Goal: Information Seeking & Learning: Find specific fact

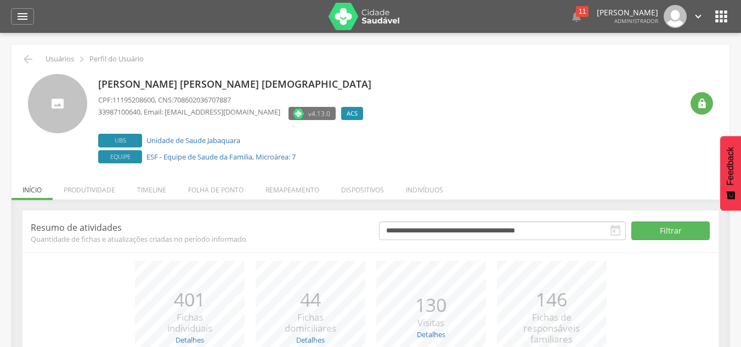
click at [88, 189] on li "Produtividade" at bounding box center [89, 187] width 73 height 26
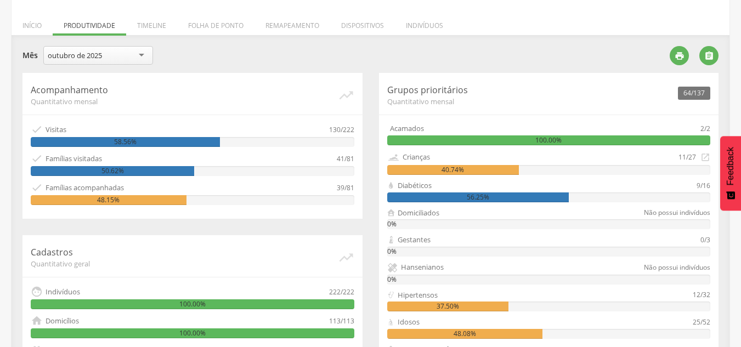
click at [162, 25] on li "Timeline" at bounding box center [151, 23] width 51 height 26
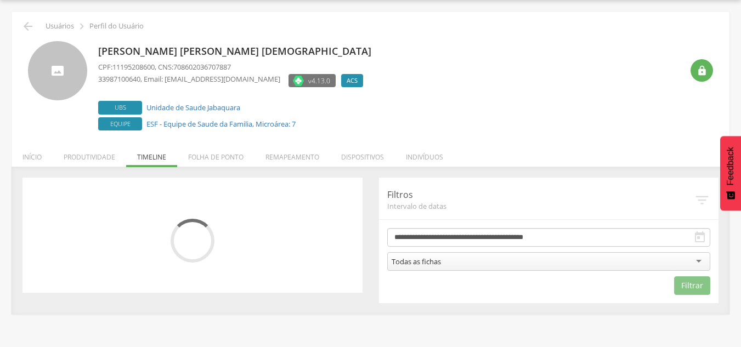
click at [214, 156] on li "Folha de ponto" at bounding box center [215, 155] width 77 height 26
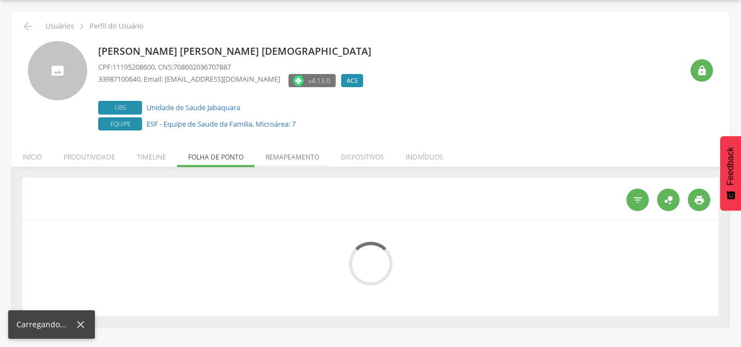
click at [306, 156] on li "Remapeamento" at bounding box center [292, 155] width 76 height 26
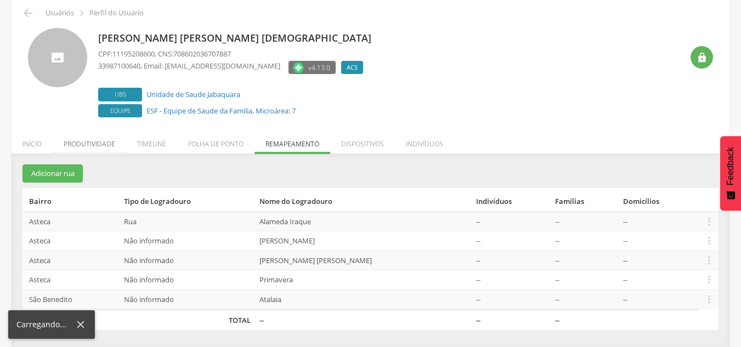
click at [109, 144] on li "Produtividade" at bounding box center [89, 141] width 73 height 26
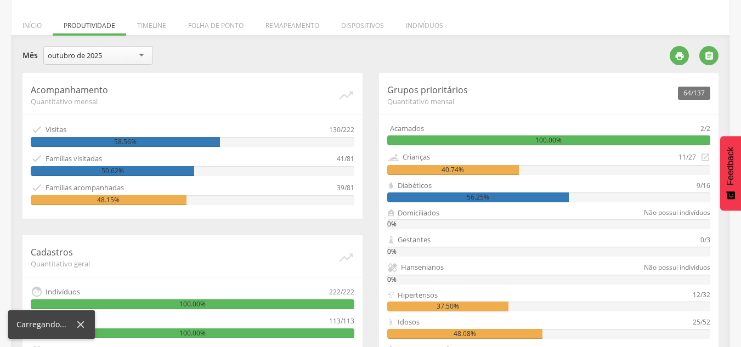
click at [155, 26] on li "Timeline" at bounding box center [151, 23] width 51 height 26
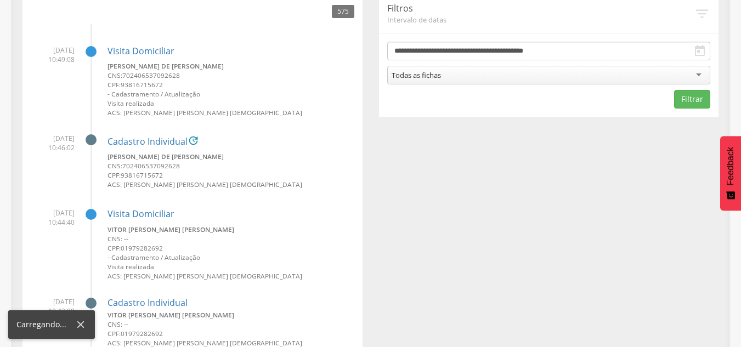
scroll to position [1023, 0]
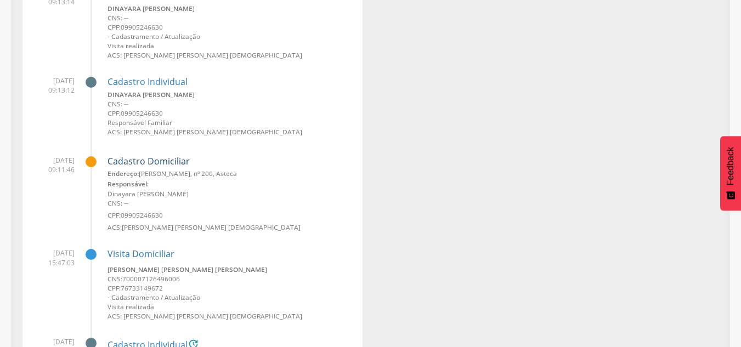
click at [183, 165] on link "Cadastro Domiciliar" at bounding box center [149, 162] width 82 height 10
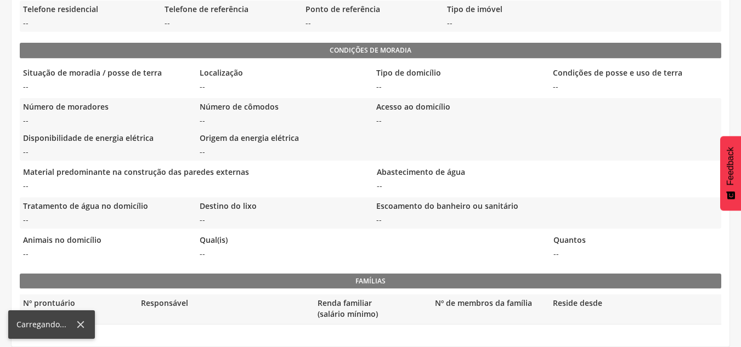
scroll to position [346, 0]
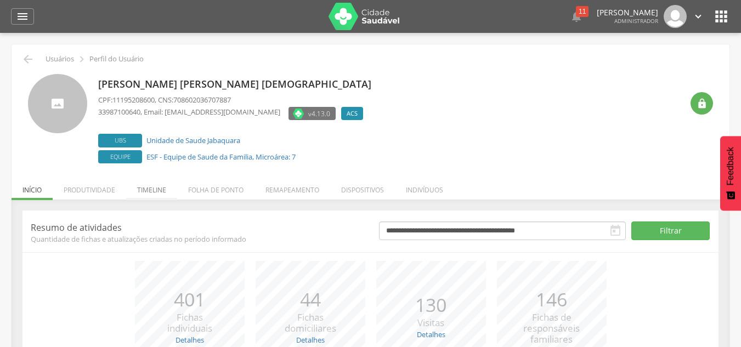
click at [149, 190] on li "Timeline" at bounding box center [151, 187] width 51 height 26
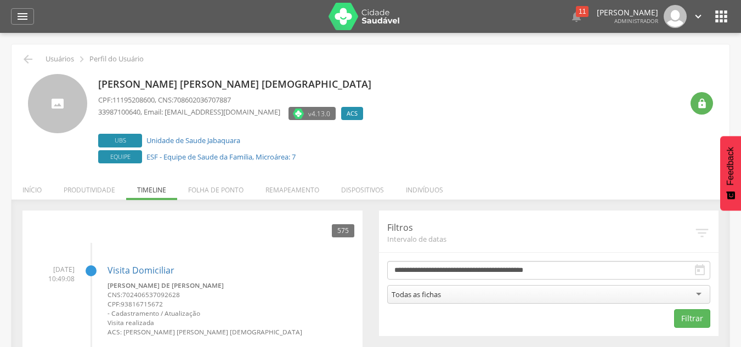
click at [637, 254] on div "**********" at bounding box center [549, 274] width 340 height 126
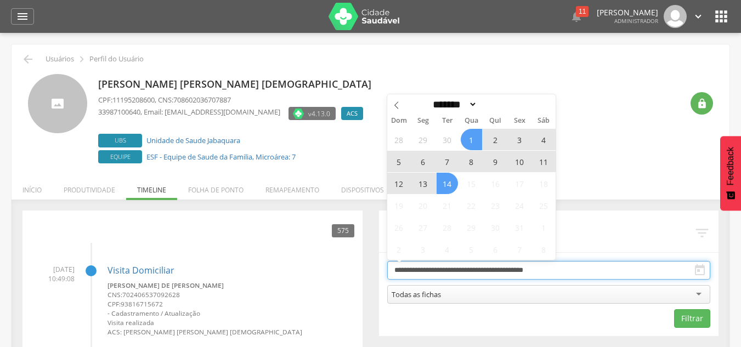
click at [624, 273] on input "**********" at bounding box center [549, 270] width 324 height 19
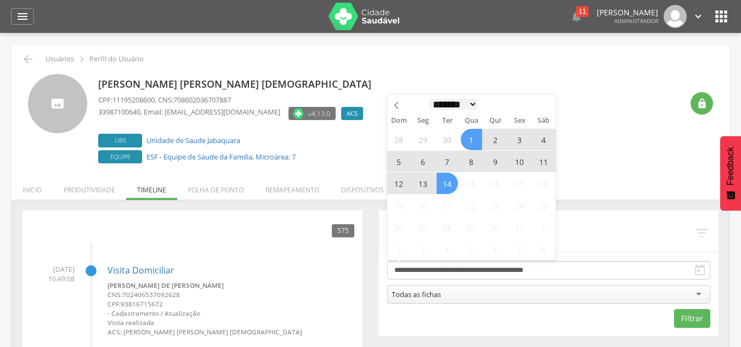
click at [440, 105] on select "******* ********* ***** ***** **** ***** ***** ****** ******** *******" at bounding box center [453, 105] width 48 height 12
select select "*"
click at [429, 99] on select "******* ********* ***** ***** **** ***** ***** ****** ******** *******" at bounding box center [453, 105] width 48 height 12
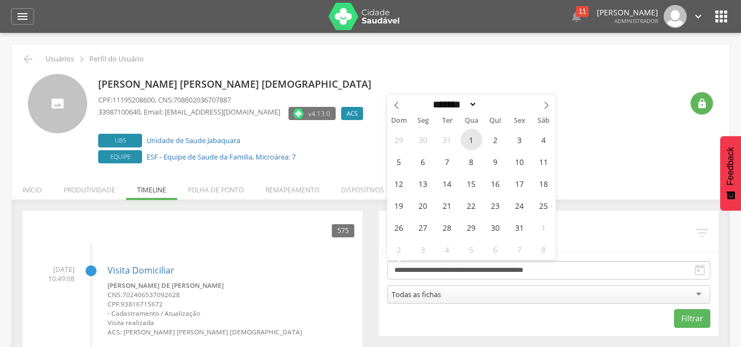
click at [469, 135] on span "1" at bounding box center [471, 139] width 21 height 21
type input "**********"
click at [458, 96] on div "******* ********* ***** ***** **** ***** ***** ****** ******** ******* ****" at bounding box center [471, 103] width 127 height 19
click at [459, 101] on select "******* ********* ***** ***** **** ***** ***** ****** ******** *******" at bounding box center [453, 105] width 48 height 12
select select "*"
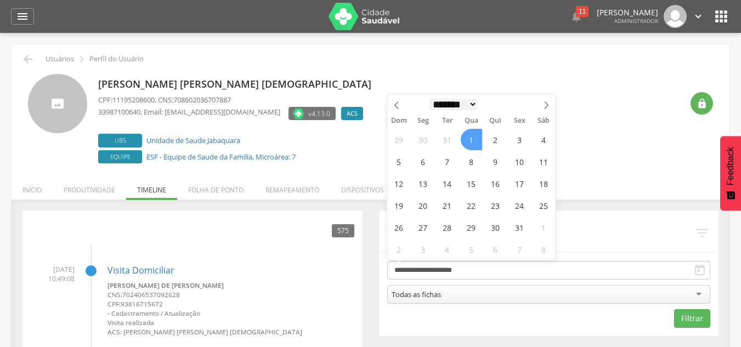
click at [429, 99] on select "******* ********* ***** ***** **** ***** ***** ****** ******** *******" at bounding box center [453, 105] width 48 height 12
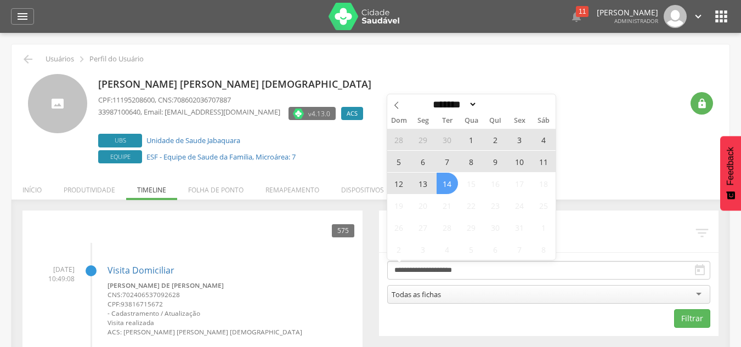
click at [449, 187] on span "14" at bounding box center [447, 183] width 21 height 21
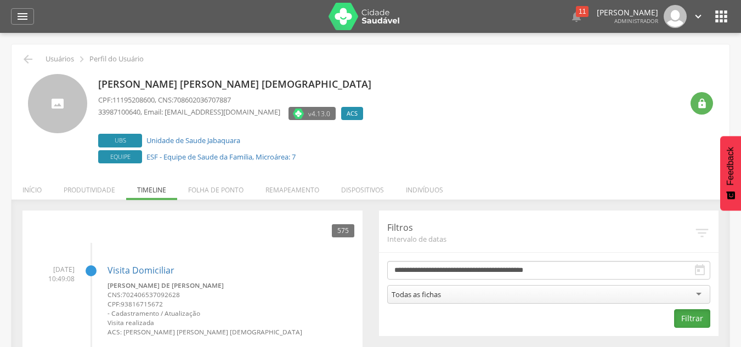
click at [678, 315] on button "Filtrar" at bounding box center [692, 318] width 36 height 19
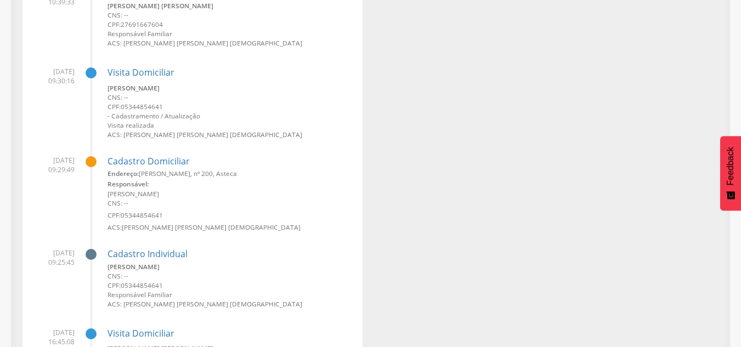
scroll to position [88355, 0]
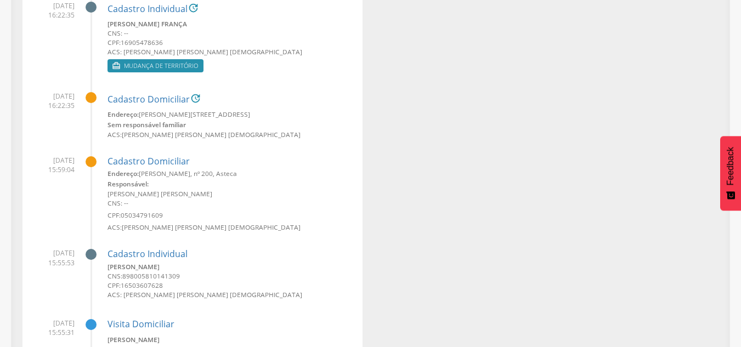
drag, startPoint x: 183, startPoint y: 189, endPoint x: 173, endPoint y: 189, distance: 10.4
click at [173, 189] on div "Responsável:" at bounding box center [231, 183] width 247 height 11
drag, startPoint x: 168, startPoint y: 213, endPoint x: 122, endPoint y: 208, distance: 46.9
click at [122, 208] on div "Endereço: [PERSON_NAME][STREET_ADDRESS], Asteca Responsável: [PERSON_NAME] [PER…" at bounding box center [231, 200] width 247 height 63
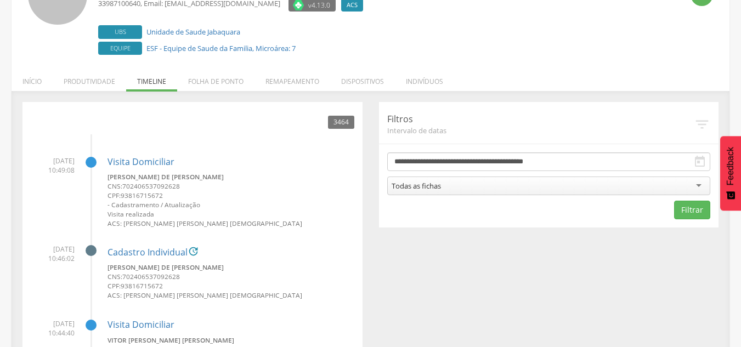
scroll to position [110, 0]
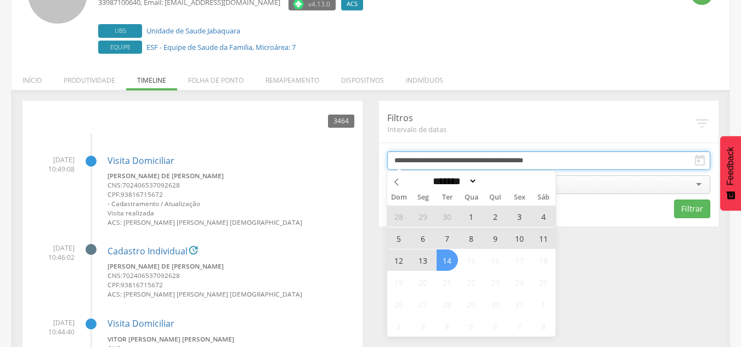
click at [457, 162] on input "**********" at bounding box center [549, 160] width 324 height 19
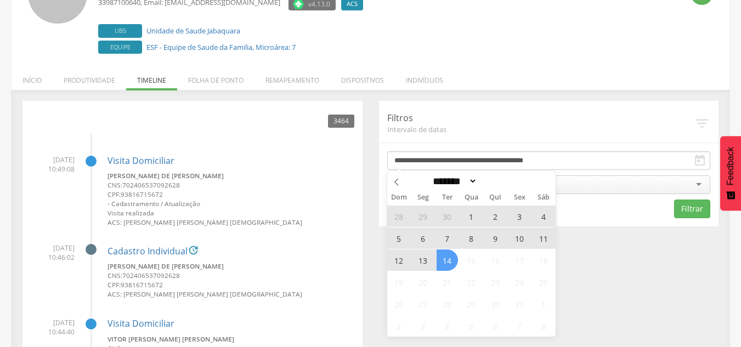
click at [449, 238] on span "7" at bounding box center [447, 238] width 21 height 21
type input "**********"
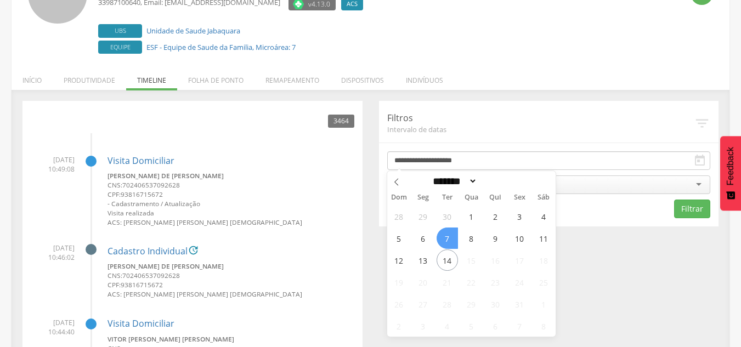
click at [449, 237] on span "7" at bounding box center [447, 238] width 21 height 21
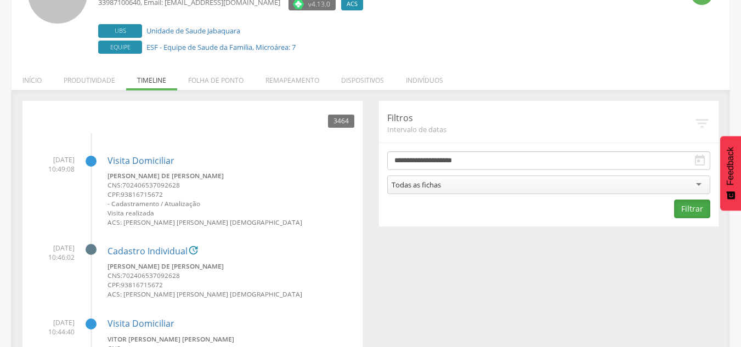
click at [695, 205] on button "Filtrar" at bounding box center [692, 209] width 36 height 19
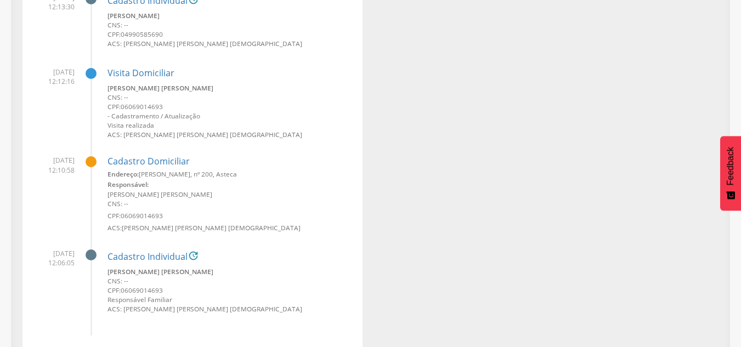
scroll to position [3257, 0]
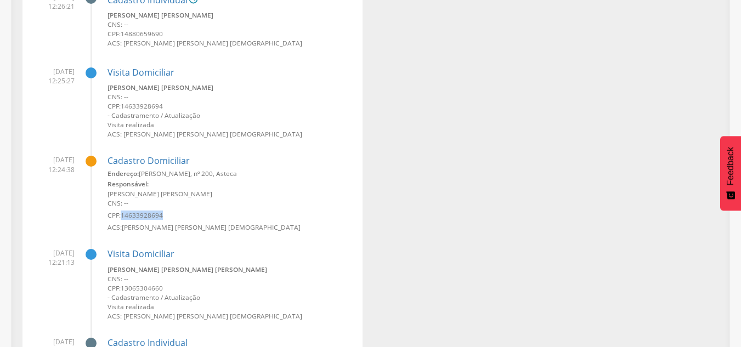
drag, startPoint x: 167, startPoint y: 216, endPoint x: 123, endPoint y: 218, distance: 43.4
click at [123, 218] on small "CPF: 14633928694" at bounding box center [231, 215] width 247 height 9
copy span "14633928694"
drag, startPoint x: 165, startPoint y: 212, endPoint x: 123, endPoint y: 213, distance: 41.1
click at [123, 213] on small "CPF: 14633928694" at bounding box center [231, 215] width 247 height 9
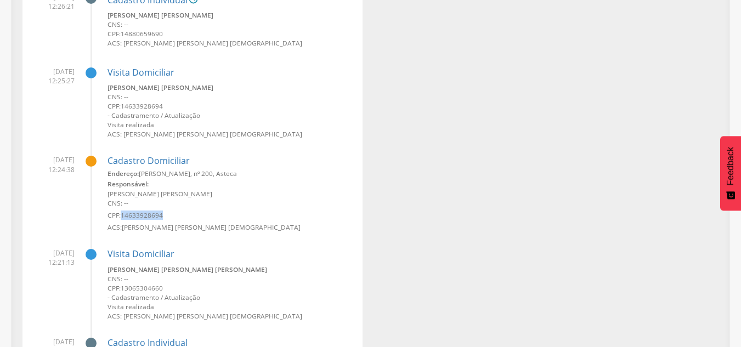
copy span "14633928694"
click at [191, 224] on small "ACS: [PERSON_NAME] [PERSON_NAME] [DEMOGRAPHIC_DATA]" at bounding box center [231, 227] width 247 height 9
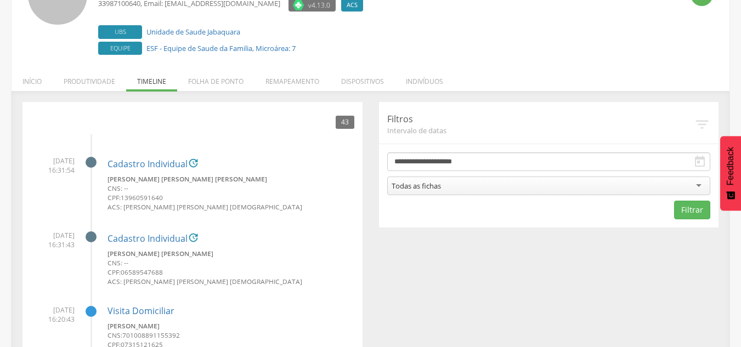
scroll to position [110, 0]
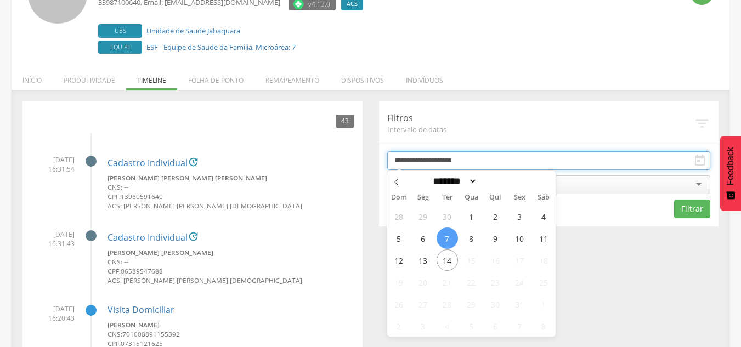
click at [444, 160] on input "**********" at bounding box center [549, 160] width 324 height 19
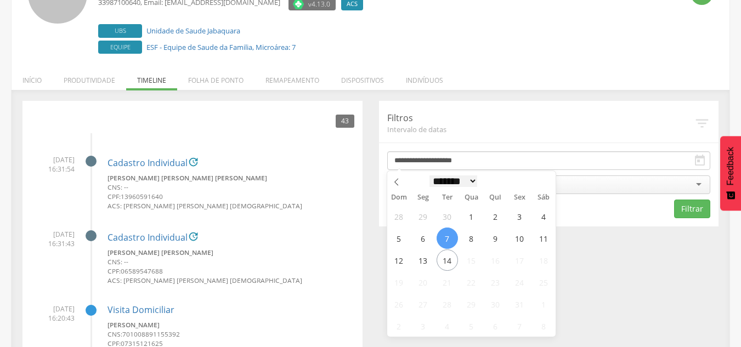
click at [452, 181] on select "******* ********* ***** ***** **** ***** ***** ****** ******** *******" at bounding box center [453, 182] width 48 height 12
select select "*"
click at [429, 176] on select "******* ********* ***** ***** **** ***** ***** ****** ******** *******" at bounding box center [453, 182] width 48 height 12
click at [476, 213] on span "1" at bounding box center [471, 216] width 21 height 21
type input "**********"
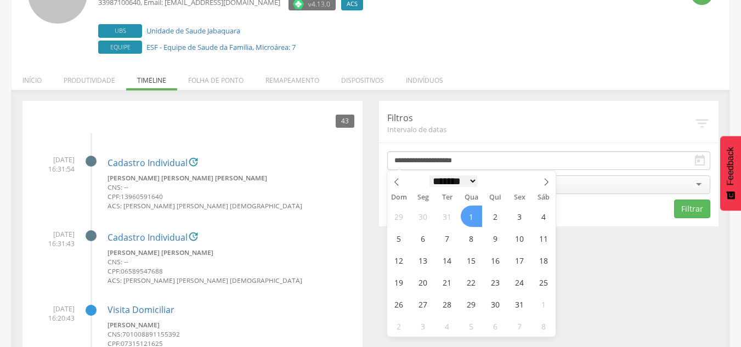
click at [462, 187] on select "******* ********* ***** ***** **** ***** ***** ****** ******** *******" at bounding box center [453, 182] width 48 height 12
select select "*"
click at [429, 176] on select "******* ********* ***** ***** **** ***** ***** ****** ******** *******" at bounding box center [453, 182] width 48 height 12
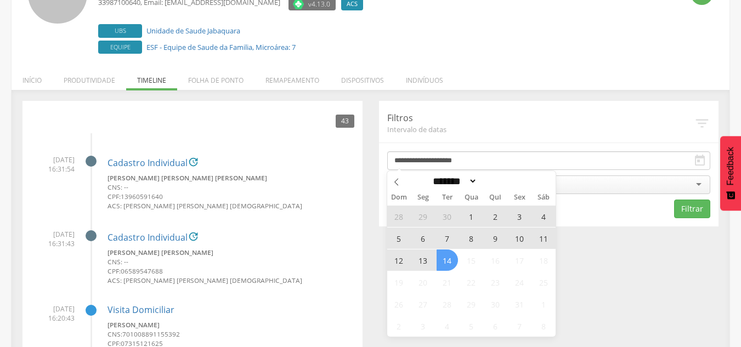
click at [456, 259] on span "14" at bounding box center [447, 260] width 21 height 21
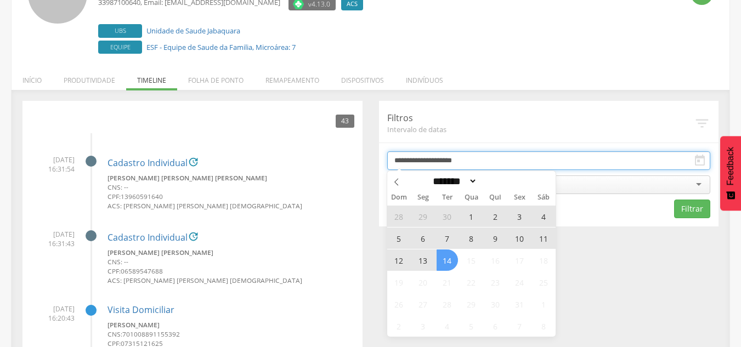
type input "**********"
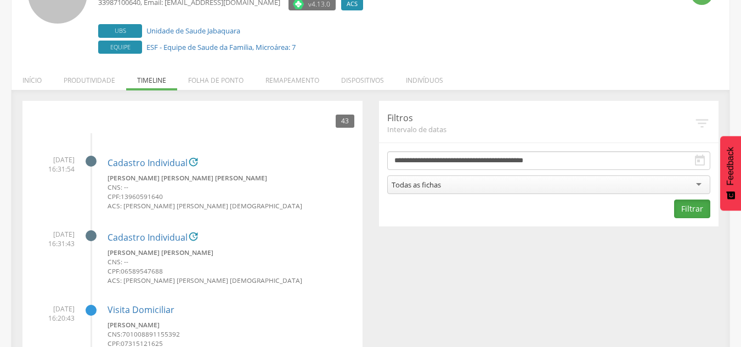
click at [705, 208] on button "Filtrar" at bounding box center [692, 209] width 36 height 19
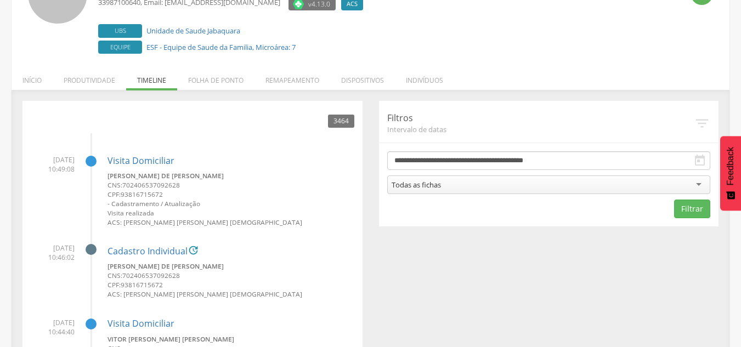
scroll to position [80425, 0]
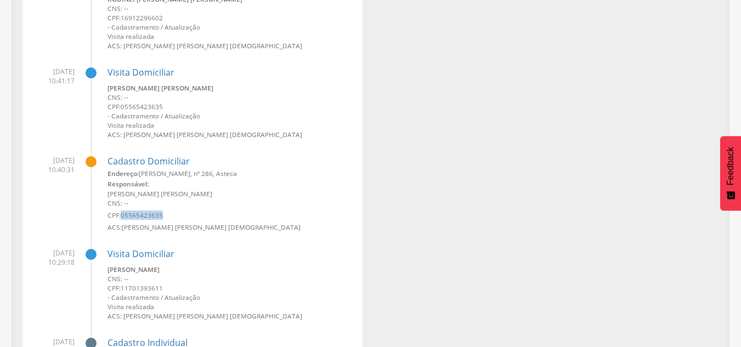
drag, startPoint x: 171, startPoint y: 212, endPoint x: 114, endPoint y: 216, distance: 56.6
click at [121, 213] on small "CPF: 05565423635" at bounding box center [231, 215] width 247 height 9
copy small "05565423635"
drag, startPoint x: 148, startPoint y: 176, endPoint x: 142, endPoint y: 178, distance: 6.4
click at [148, 176] on small "Endereço: [PERSON_NAME][STREET_ADDRESS]" at bounding box center [231, 173] width 247 height 9
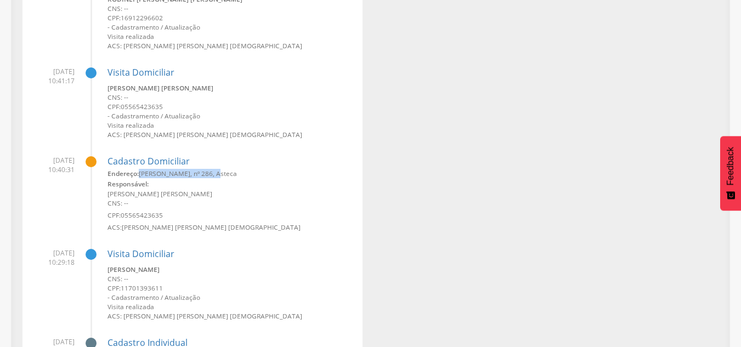
drag, startPoint x: 140, startPoint y: 174, endPoint x: 213, endPoint y: 174, distance: 72.9
click at [213, 174] on small "Endereço: [PERSON_NAME][STREET_ADDRESS]" at bounding box center [231, 173] width 247 height 9
drag, startPoint x: 206, startPoint y: 192, endPoint x: 104, endPoint y: 196, distance: 101.6
click at [104, 196] on li "[DATE] 10:40:31 Cadastro [PERSON_NAME]: [PERSON_NAME][STREET_ADDRESS], Asteca R…" at bounding box center [193, 190] width 324 height 85
copy small "[PERSON_NAME] [PERSON_NAME]"
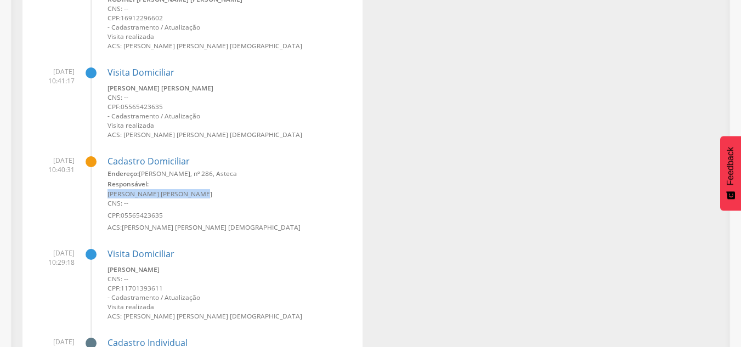
click at [108, 190] on small "[PERSON_NAME] [PERSON_NAME]" at bounding box center [231, 193] width 247 height 9
click at [159, 189] on div "Responsável:" at bounding box center [231, 183] width 247 height 11
click at [156, 189] on div "Responsável:" at bounding box center [231, 183] width 247 height 11
click at [148, 177] on small "Endereço: [PERSON_NAME][STREET_ADDRESS]" at bounding box center [231, 173] width 247 height 9
drag, startPoint x: 145, startPoint y: 174, endPoint x: 211, endPoint y: 174, distance: 66.4
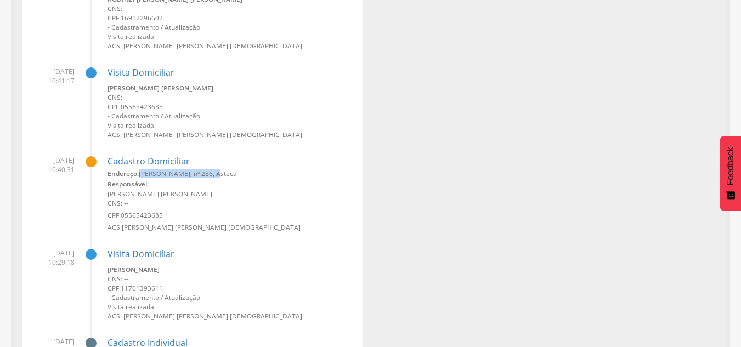
click at [211, 174] on small "Endereço: [PERSON_NAME][STREET_ADDRESS]" at bounding box center [231, 173] width 247 height 9
click at [183, 187] on div "Responsável:" at bounding box center [231, 183] width 247 height 11
drag, startPoint x: 54, startPoint y: 160, endPoint x: 71, endPoint y: 164, distance: 17.6
click at [67, 162] on span "[DATE] 10:40:31" at bounding box center [53, 165] width 44 height 19
drag, startPoint x: 49, startPoint y: 70, endPoint x: 78, endPoint y: 72, distance: 29.2
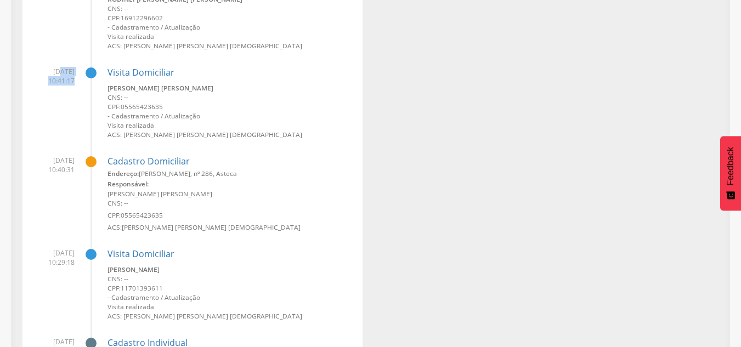
click at [78, 72] on li "[DATE] 10:41:17 Visita Domiciliar [PERSON_NAME] [PERSON_NAME] CNS: -- CPF: 0556…" at bounding box center [193, 99] width 324 height 81
drag, startPoint x: 111, startPoint y: 189, endPoint x: 129, endPoint y: 190, distance: 17.6
click at [129, 190] on li "[DATE] 10:40:31 Cadastro [PERSON_NAME]: [PERSON_NAME][STREET_ADDRESS], Asteca R…" at bounding box center [193, 190] width 324 height 85
drag, startPoint x: 122, startPoint y: 200, endPoint x: 135, endPoint y: 198, distance: 13.3
click at [121, 201] on small "CNS: --" at bounding box center [231, 203] width 247 height 9
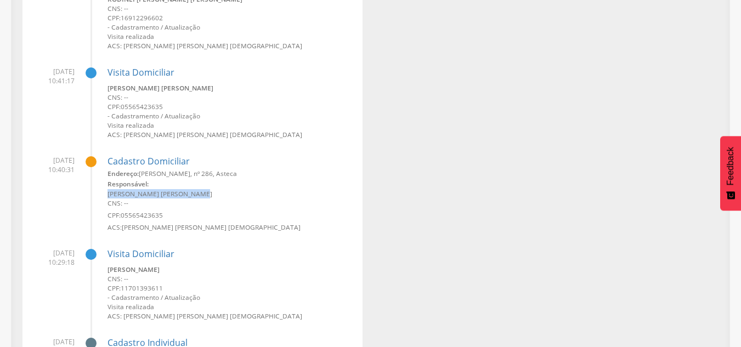
drag, startPoint x: 188, startPoint y: 196, endPoint x: 102, endPoint y: 197, distance: 85.6
click at [102, 197] on li "[DATE] 10:40:31 Cadastro [PERSON_NAME]: [PERSON_NAME][STREET_ADDRESS], Asteca R…" at bounding box center [193, 190] width 324 height 85
click at [110, 194] on small "[PERSON_NAME] [PERSON_NAME]" at bounding box center [231, 193] width 247 height 9
drag, startPoint x: 107, startPoint y: 194, endPoint x: 193, endPoint y: 199, distance: 85.7
click at [193, 199] on li "[DATE] 10:40:31 Cadastro [PERSON_NAME]: [PERSON_NAME][STREET_ADDRESS], Asteca R…" at bounding box center [193, 190] width 324 height 85
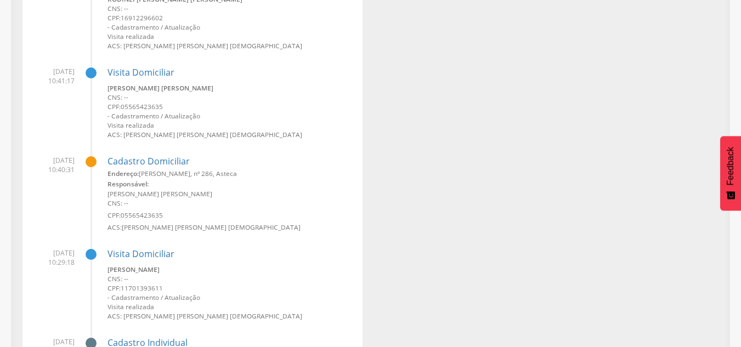
click at [158, 222] on div "Endereço: [PERSON_NAME][STREET_ADDRESS], Asteca Responsável: [PERSON_NAME] [PER…" at bounding box center [231, 200] width 247 height 63
drag, startPoint x: 167, startPoint y: 215, endPoint x: 122, endPoint y: 212, distance: 45.1
click at [122, 212] on small "CPF: 05565423635" at bounding box center [231, 215] width 247 height 9
copy span "05565423635"
